Goal: Task Accomplishment & Management: Manage account settings

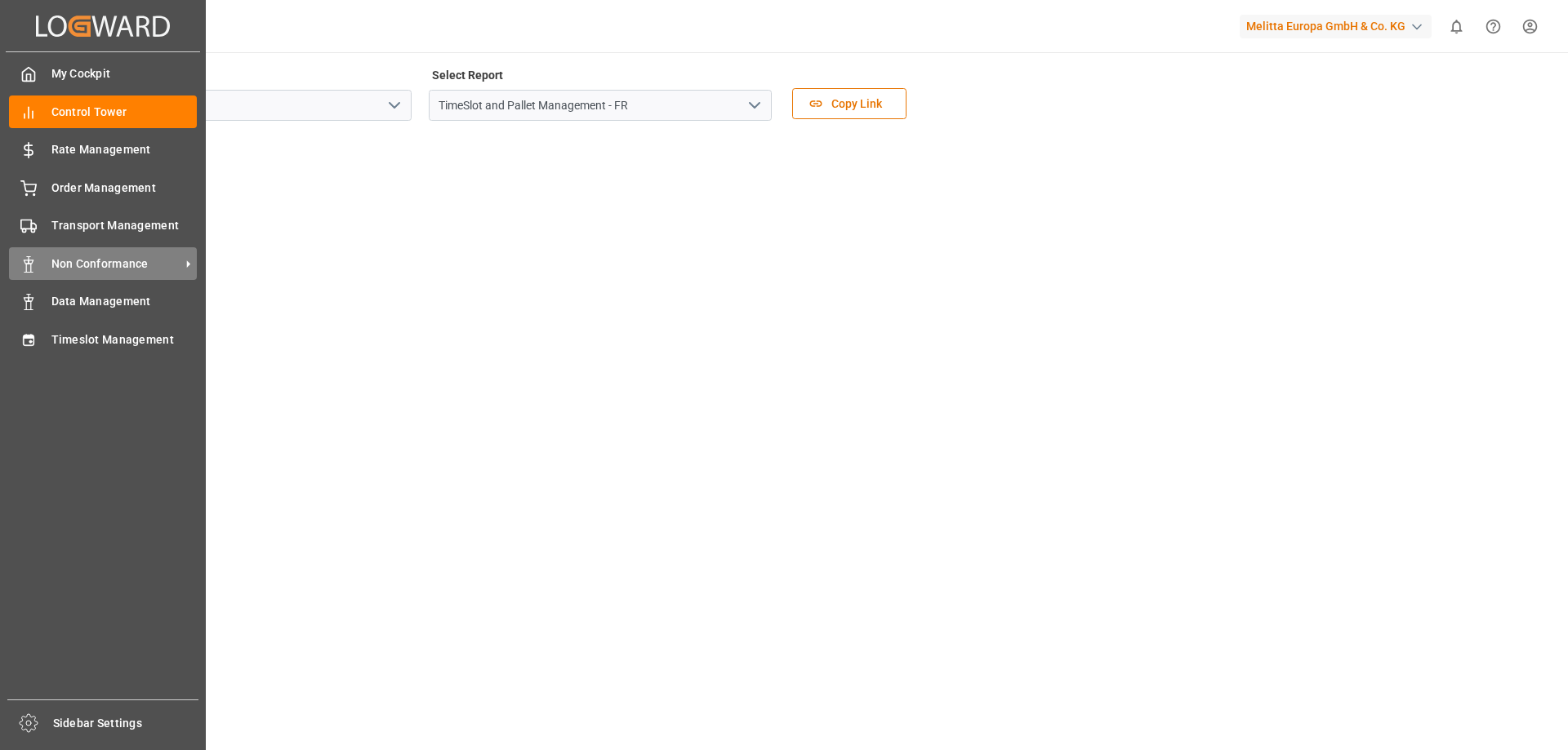
click at [85, 262] on span "Non Conformance" at bounding box center [116, 264] width 129 height 17
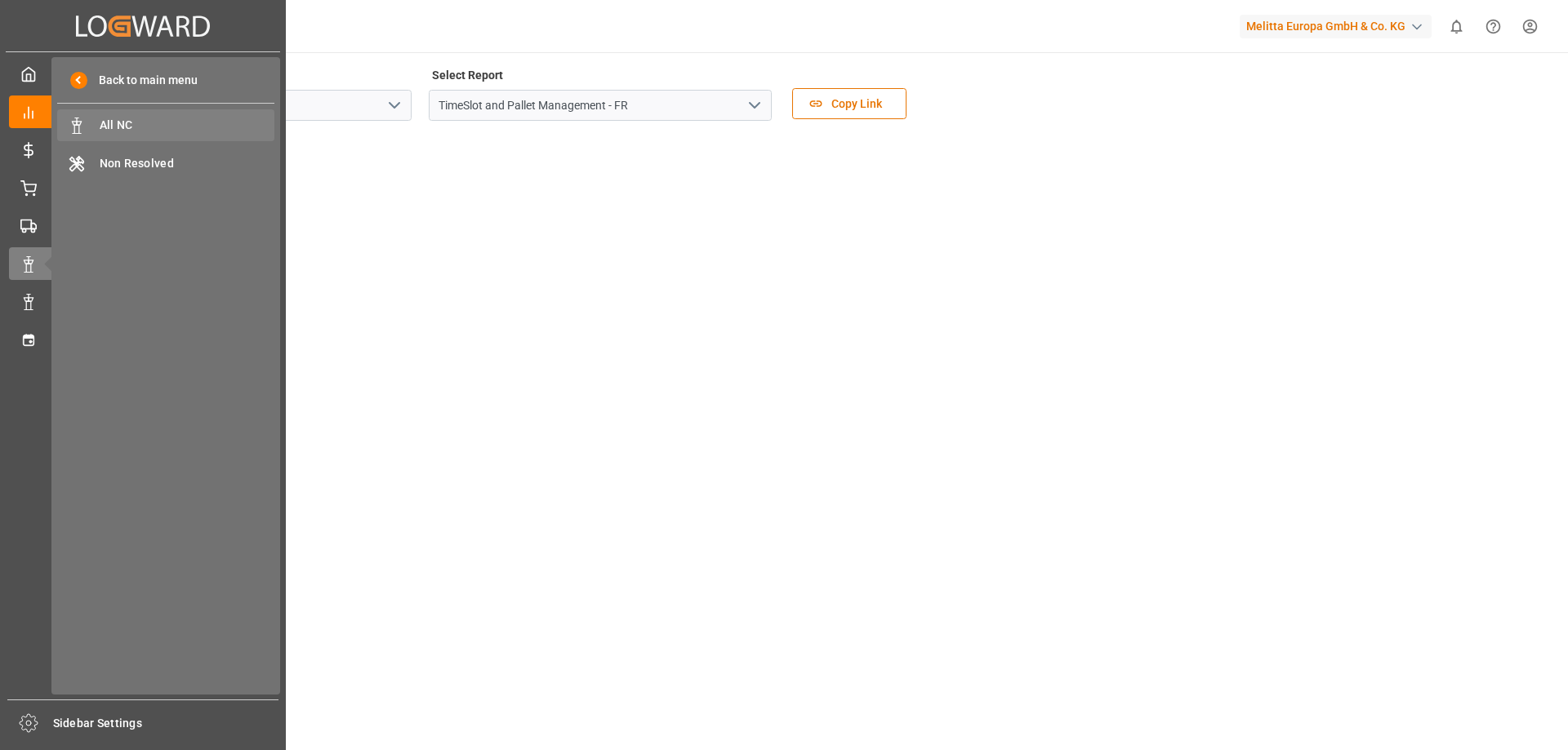
click at [203, 128] on span "All NC" at bounding box center [187, 125] width 175 height 17
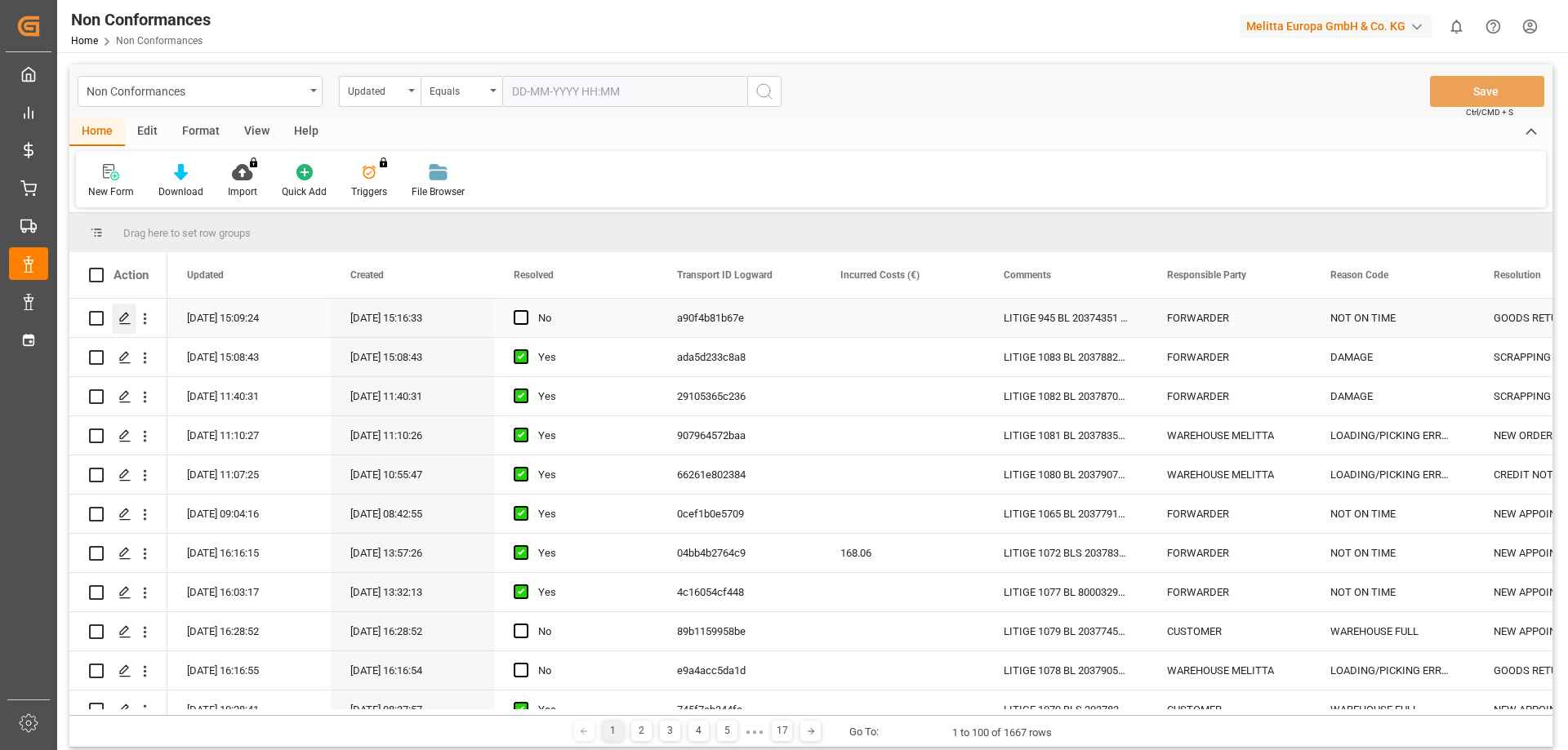
click at [127, 319] on icon "Press SPACE to select this row." at bounding box center [125, 319] width 13 height 13
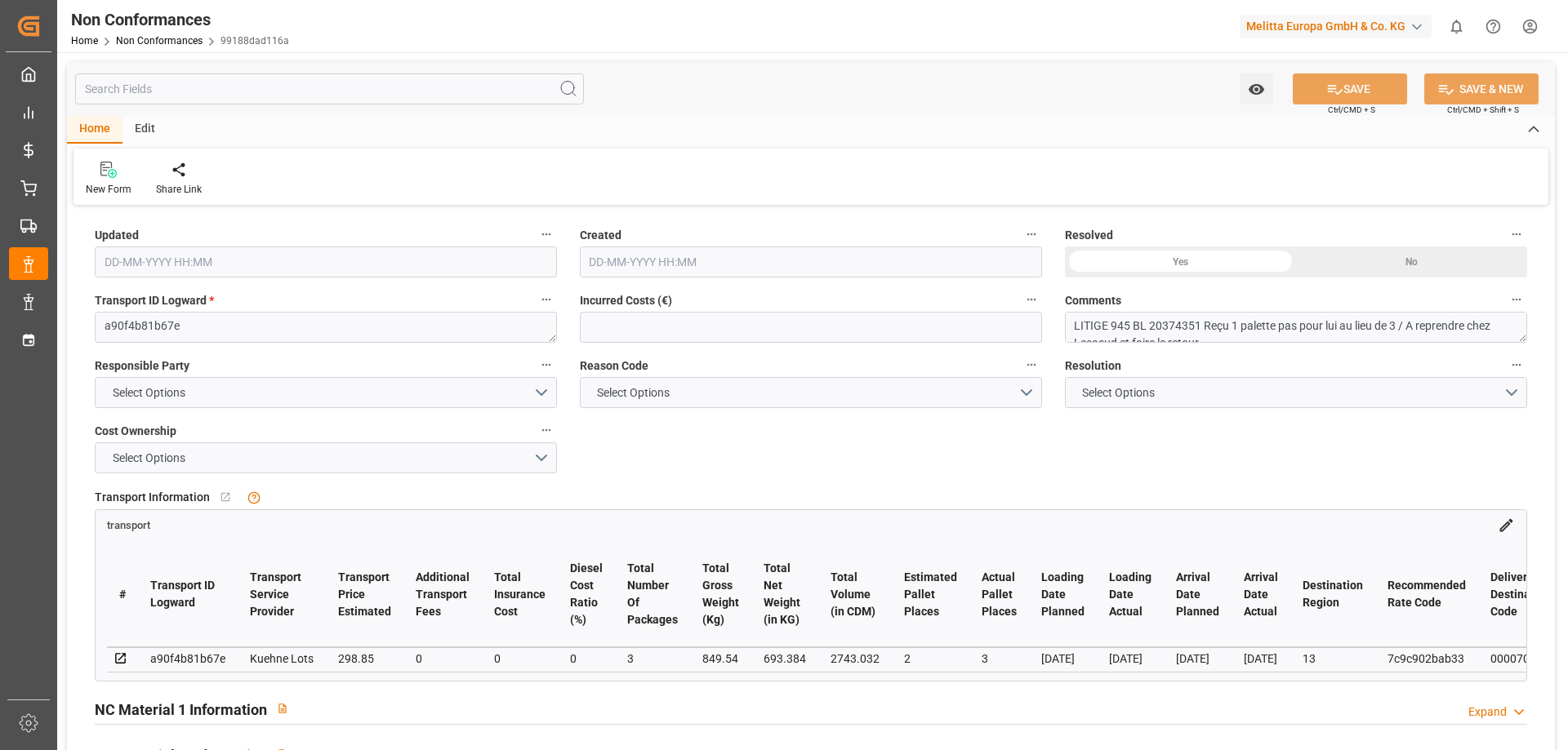
type input "[DATE] 13:09"
type input "[DATE] 13:16"
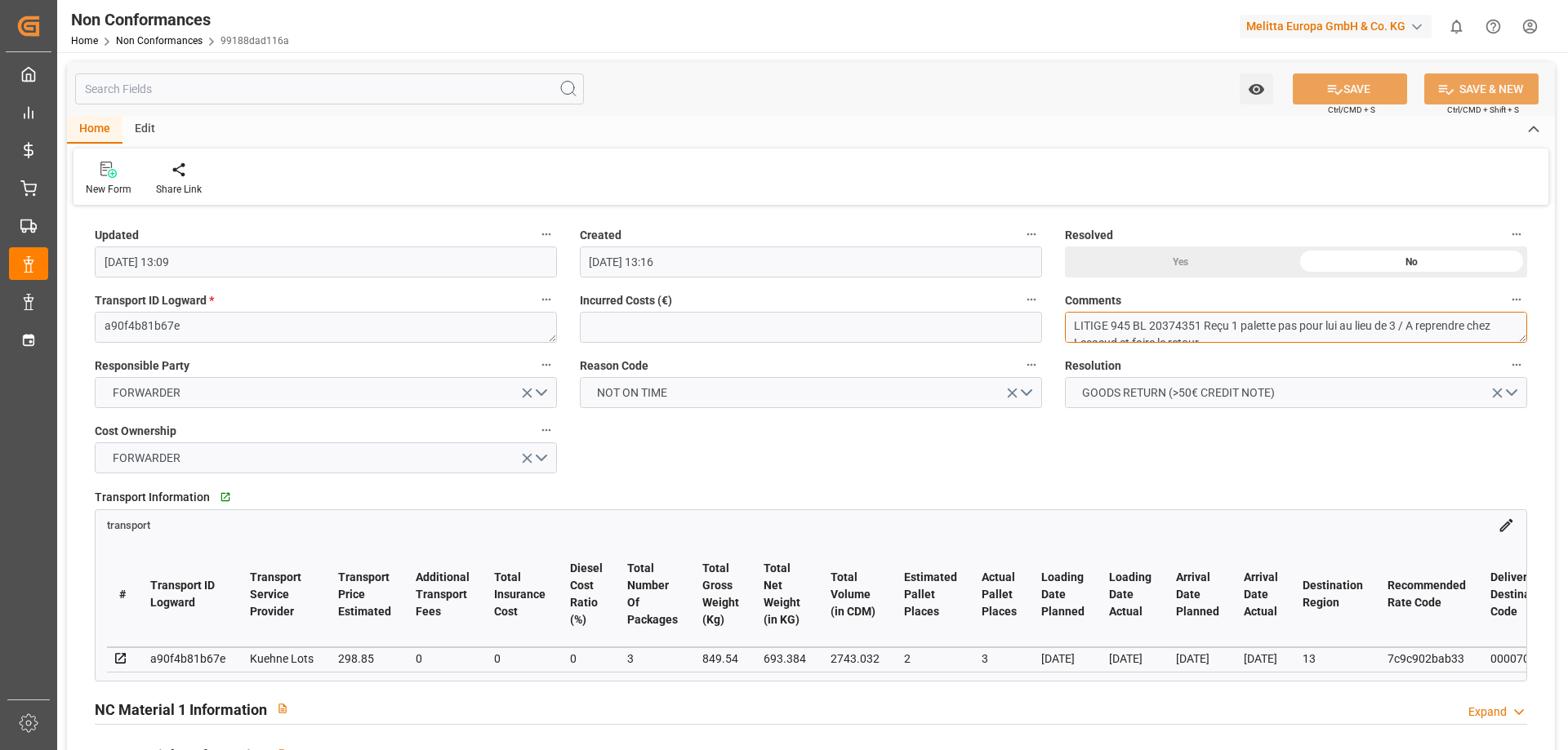
click at [1248, 317] on textarea "LITIGE 945 BL 20374351 Reçu 1 palette pas pour lui au lieu de 3 / A reprendre c…" at bounding box center [1296, 327] width 462 height 31
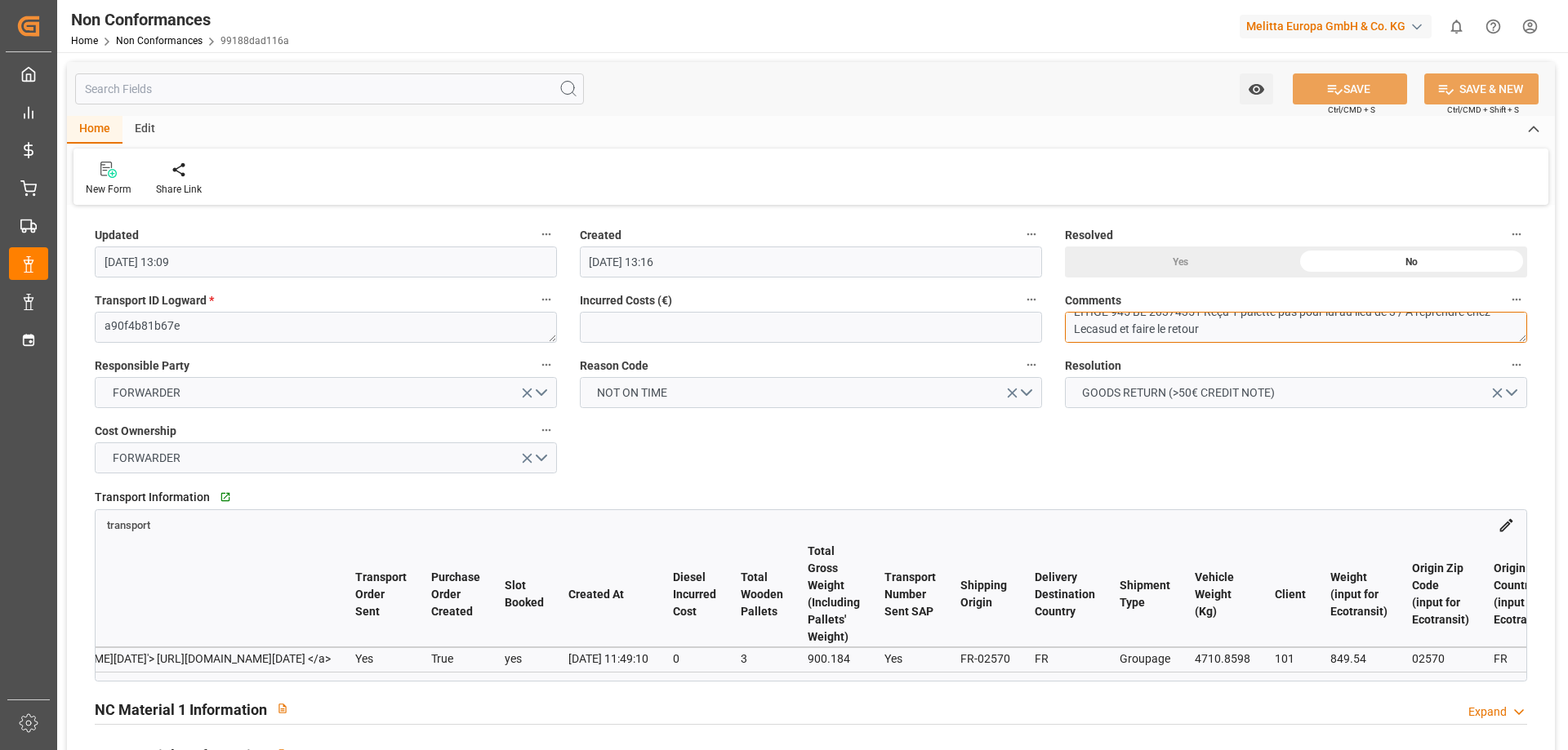
scroll to position [0, 1186]
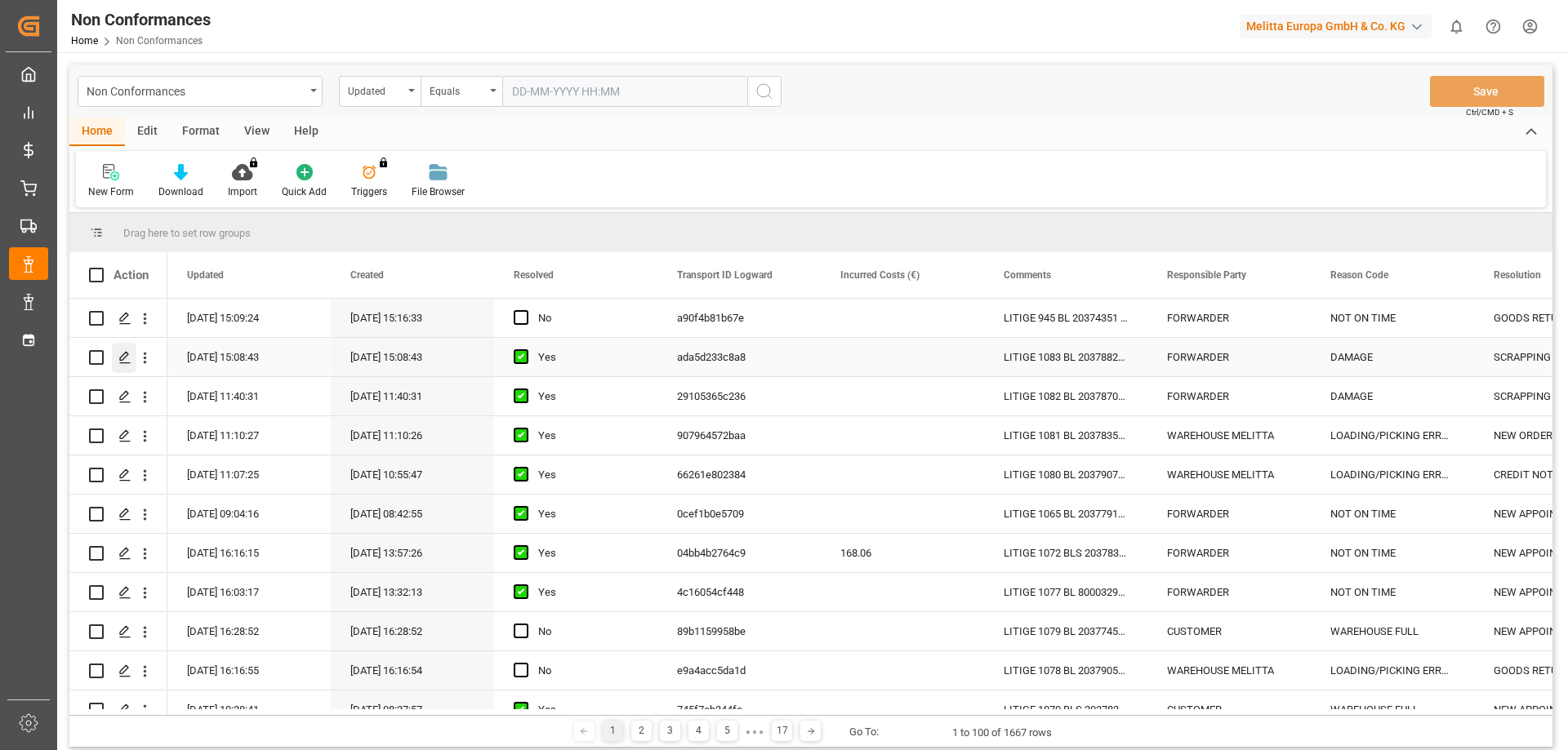
click at [126, 358] on icon "Press SPACE to select this row." at bounding box center [125, 358] width 13 height 13
